Goal: Navigation & Orientation: Find specific page/section

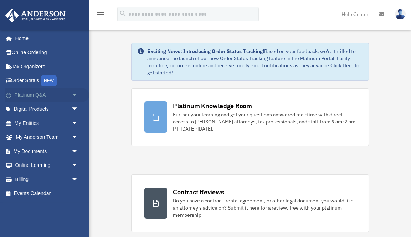
click at [73, 93] on span "arrow_drop_down" at bounding box center [78, 95] width 14 height 15
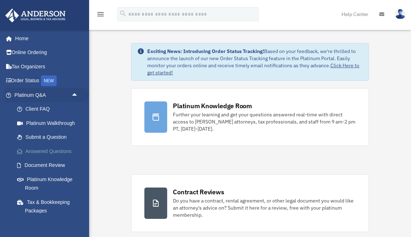
click at [56, 145] on link "Answered Questions" at bounding box center [49, 151] width 79 height 14
click at [55, 148] on link "Answered Questions" at bounding box center [49, 151] width 79 height 14
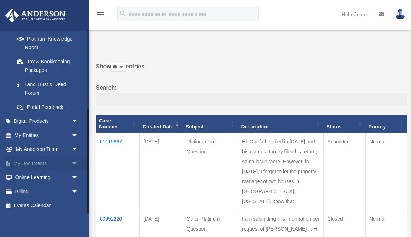
scroll to position [140, 0]
click at [21, 158] on link "My Documents arrow_drop_down" at bounding box center [47, 164] width 84 height 14
click at [28, 164] on link "My Documents arrow_drop_down" at bounding box center [47, 164] width 84 height 14
click at [74, 162] on span "arrow_drop_down" at bounding box center [78, 164] width 14 height 15
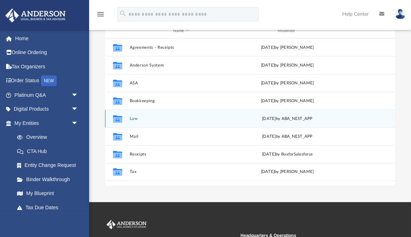
scroll to position [90, 0]
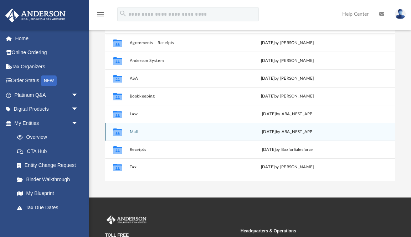
click at [132, 130] on button "Mail" at bounding box center [181, 132] width 103 height 5
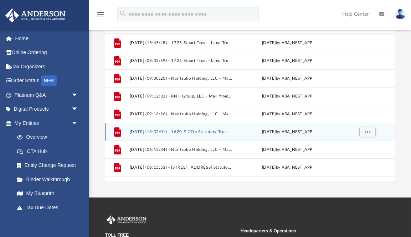
click at [132, 130] on button "[DATE] (13:32:01) - 1620 E 27th Statutory Trust - Mail from Customer Service.pdf" at bounding box center [181, 132] width 103 height 5
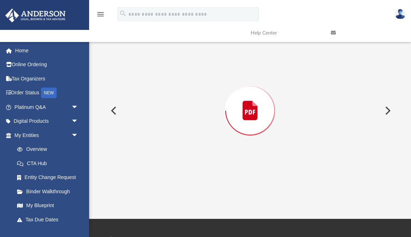
scroll to position [0, 0]
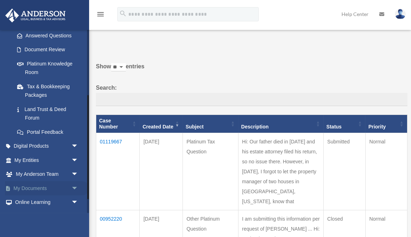
scroll to position [116, 0]
click at [57, 185] on link "My Documents arrow_drop_down" at bounding box center [47, 188] width 84 height 14
click at [73, 188] on span "arrow_drop_down" at bounding box center [78, 188] width 14 height 15
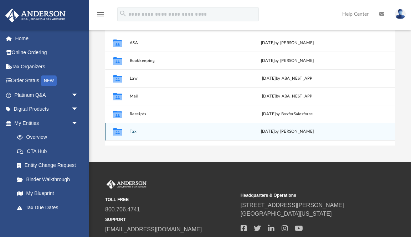
scroll to position [134, 0]
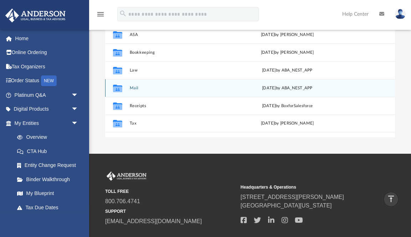
click at [121, 88] on icon "grid" at bounding box center [117, 89] width 9 height 6
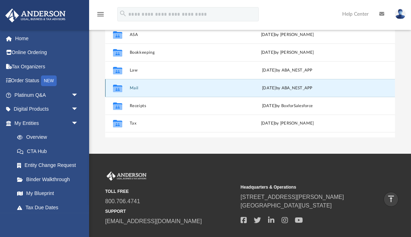
click at [118, 87] on icon "grid" at bounding box center [117, 89] width 9 height 6
click at [134, 88] on button "Mail" at bounding box center [181, 88] width 103 height 5
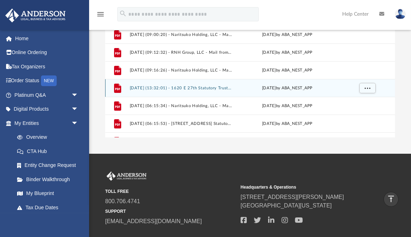
scroll to position [123, 0]
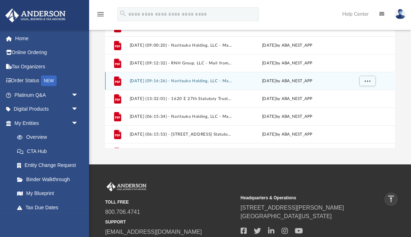
click at [134, 88] on div "File 2024.12.11 (09:16:26) - Naritsuko Holding, LLC - Mail from Card Services.p…" at bounding box center [250, 81] width 290 height 18
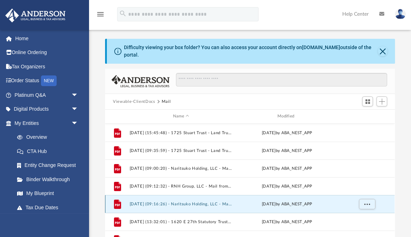
scroll to position [162, 290]
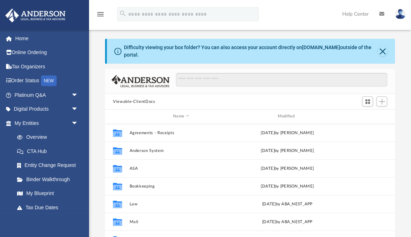
scroll to position [0, 0]
